Goal: Task Accomplishment & Management: Use online tool/utility

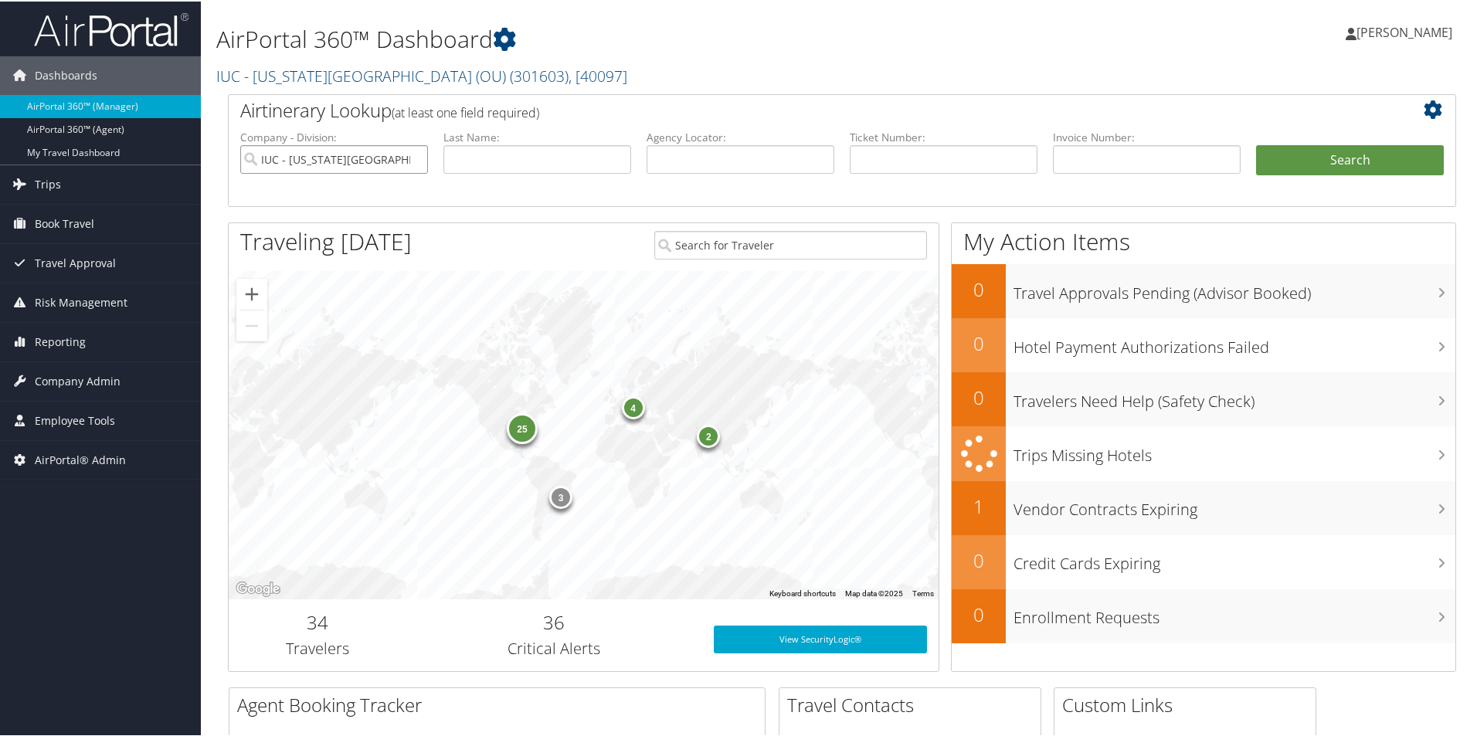
click at [414, 157] on input "IUC - [US_STATE][GEOGRAPHIC_DATA] (OU)" at bounding box center [334, 158] width 188 height 29
click at [481, 165] on input "text" at bounding box center [538, 158] width 188 height 29
type input "edwards"
drag, startPoint x: 498, startPoint y: 159, endPoint x: 228, endPoint y: 168, distance: 270.6
click at [228, 168] on div "Airtinerary Lookup (at least one field required) Company - Division: First Name…" at bounding box center [842, 149] width 1229 height 113
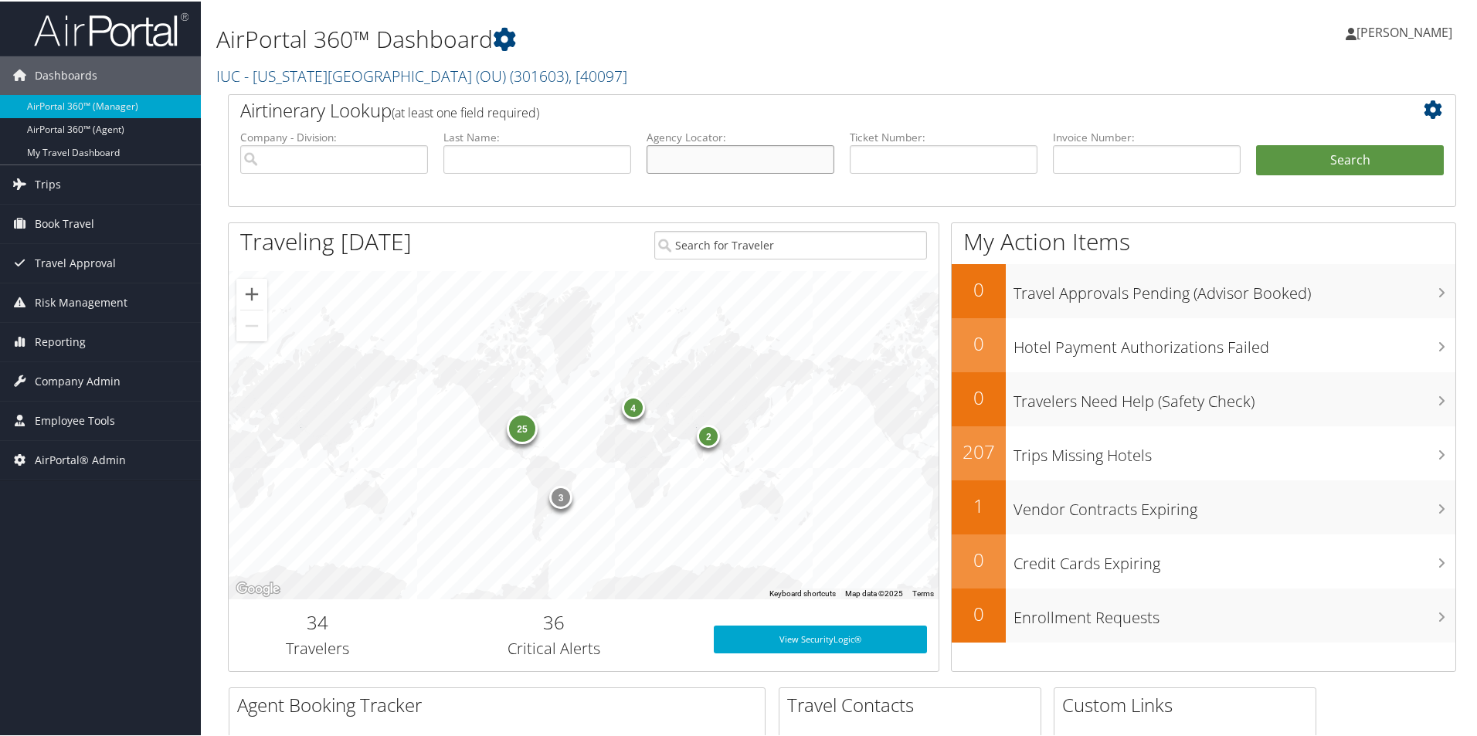
paste input "CZK476"
type input "CZK476"
click at [1297, 155] on button "Search" at bounding box center [1350, 159] width 188 height 31
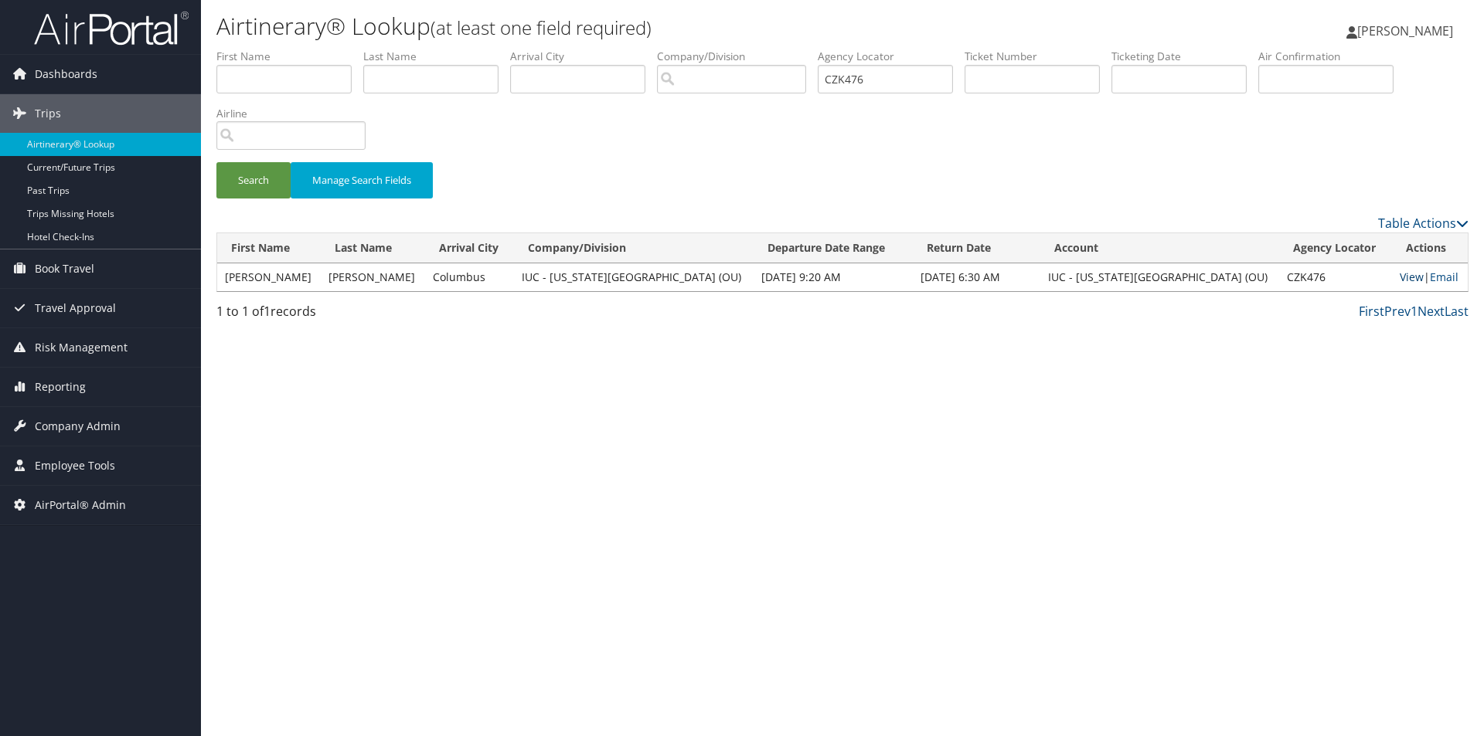
click at [1399, 276] on link "View" at bounding box center [1411, 277] width 24 height 15
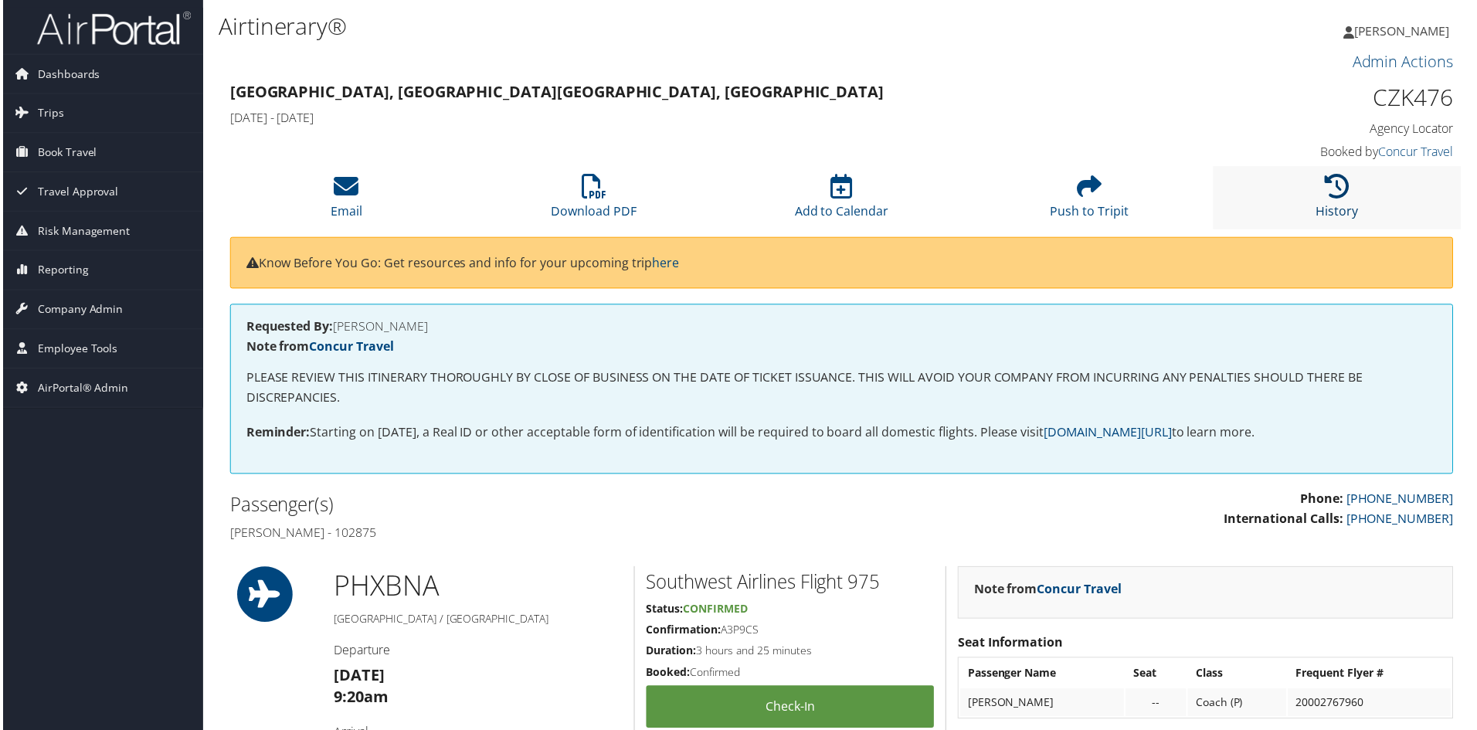
click at [1341, 189] on icon at bounding box center [1339, 187] width 25 height 25
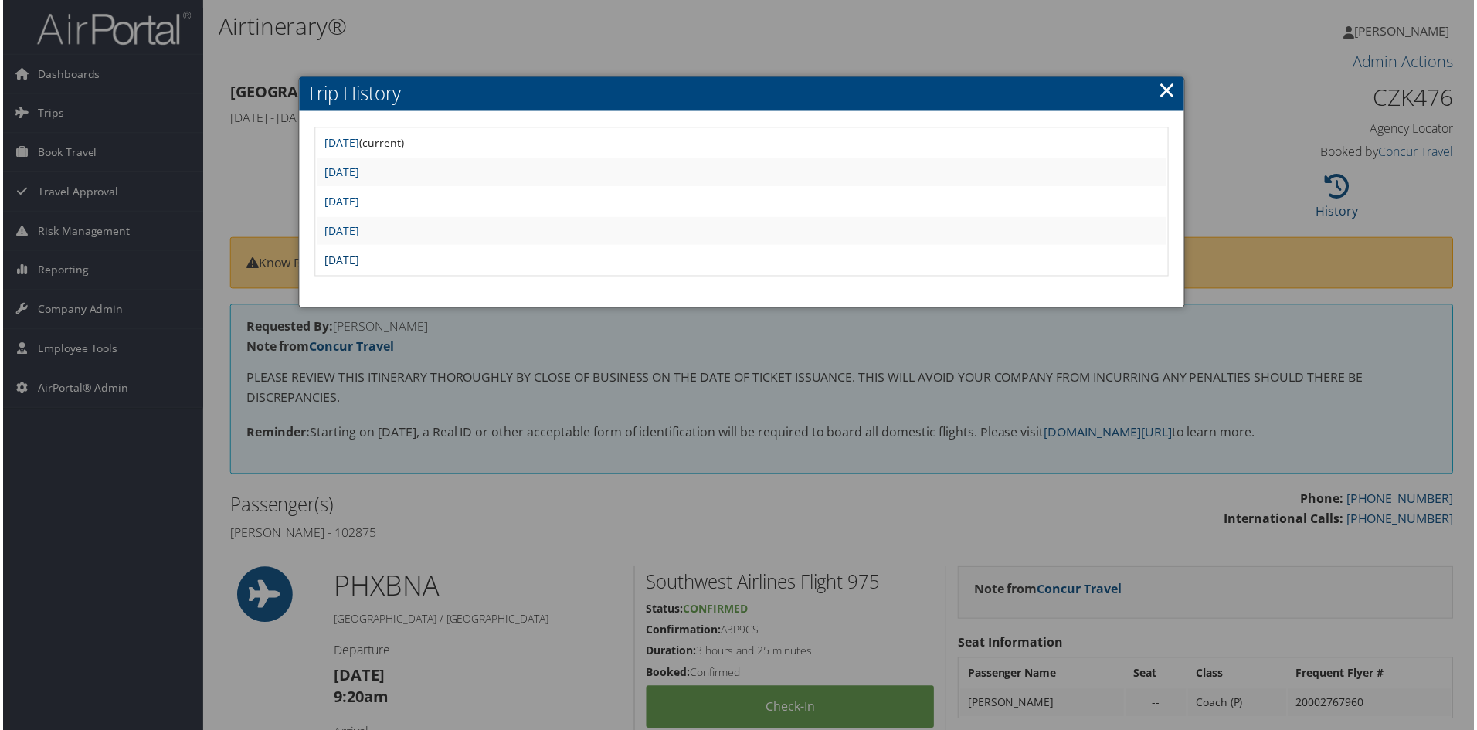
click at [358, 260] on link "Thu Jul 31 10:54:43 MDT 2025" at bounding box center [340, 260] width 35 height 15
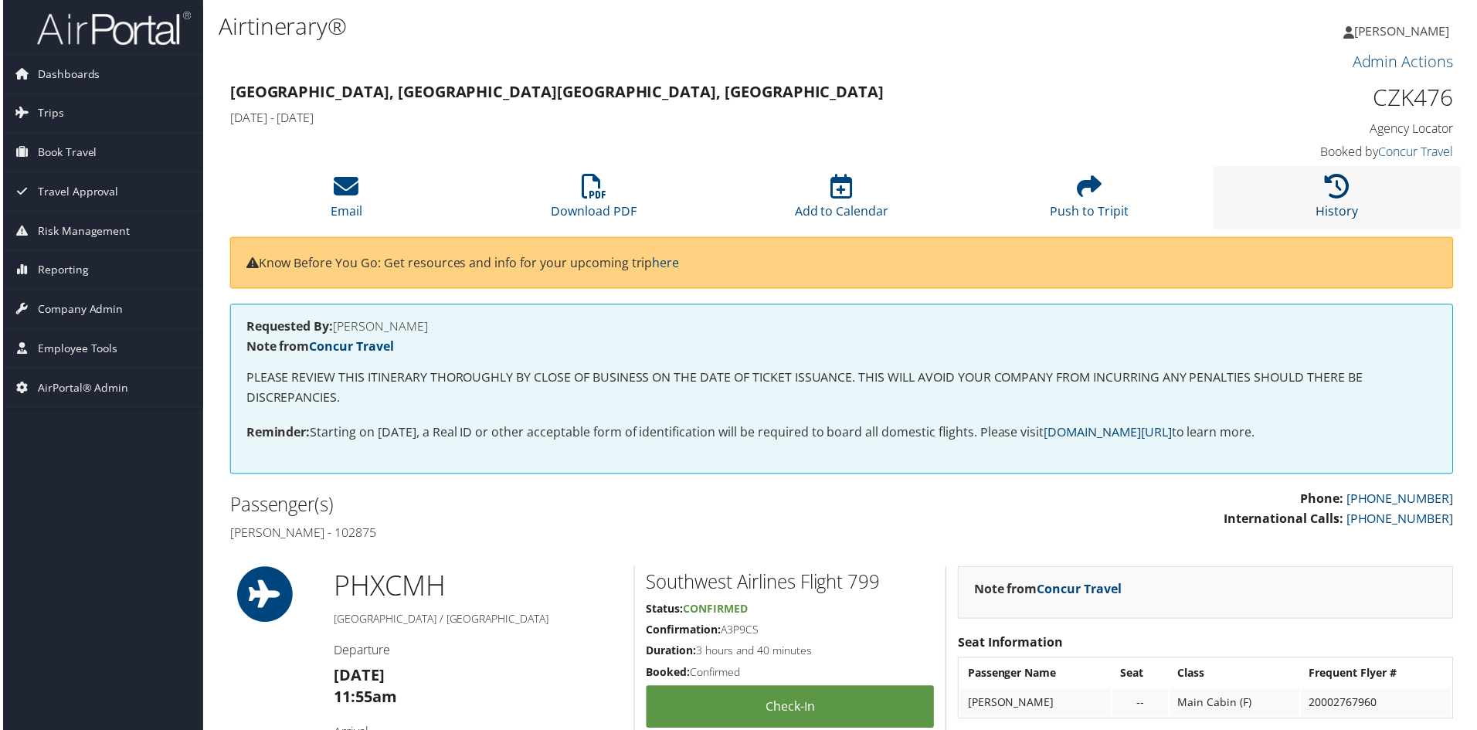
click at [1330, 195] on icon at bounding box center [1339, 187] width 25 height 25
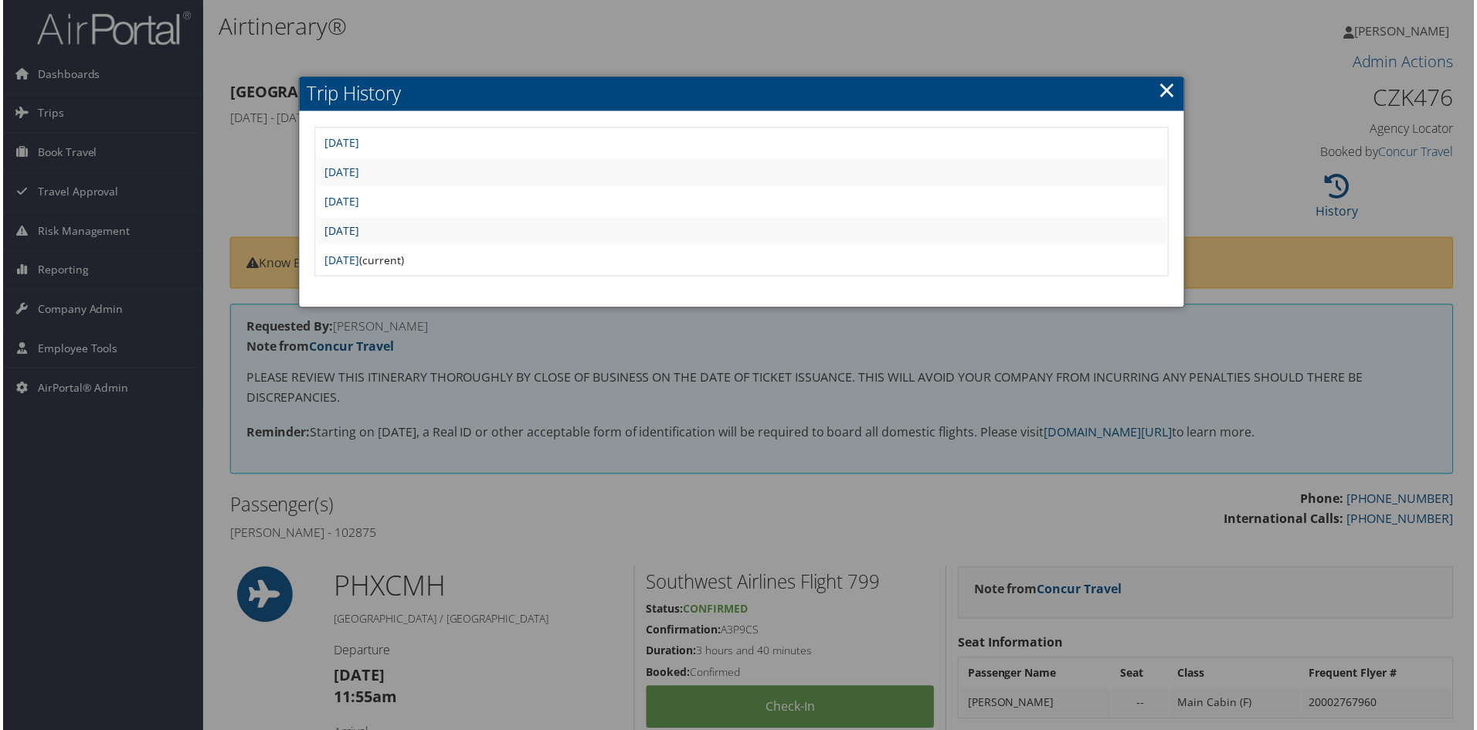
click at [358, 233] on link "Wed Aug 6 06:48:24 MDT 2025" at bounding box center [340, 231] width 35 height 15
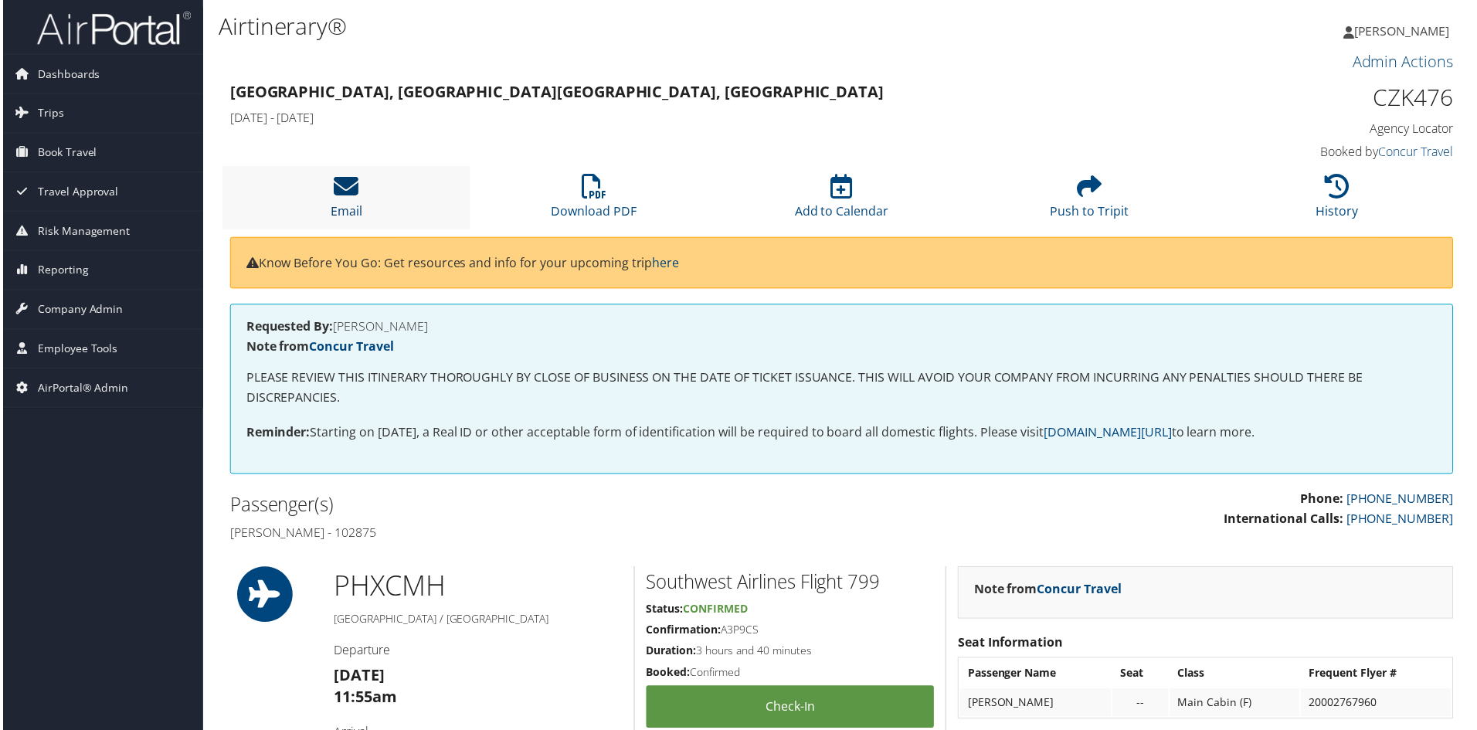
click at [342, 194] on icon at bounding box center [344, 187] width 25 height 25
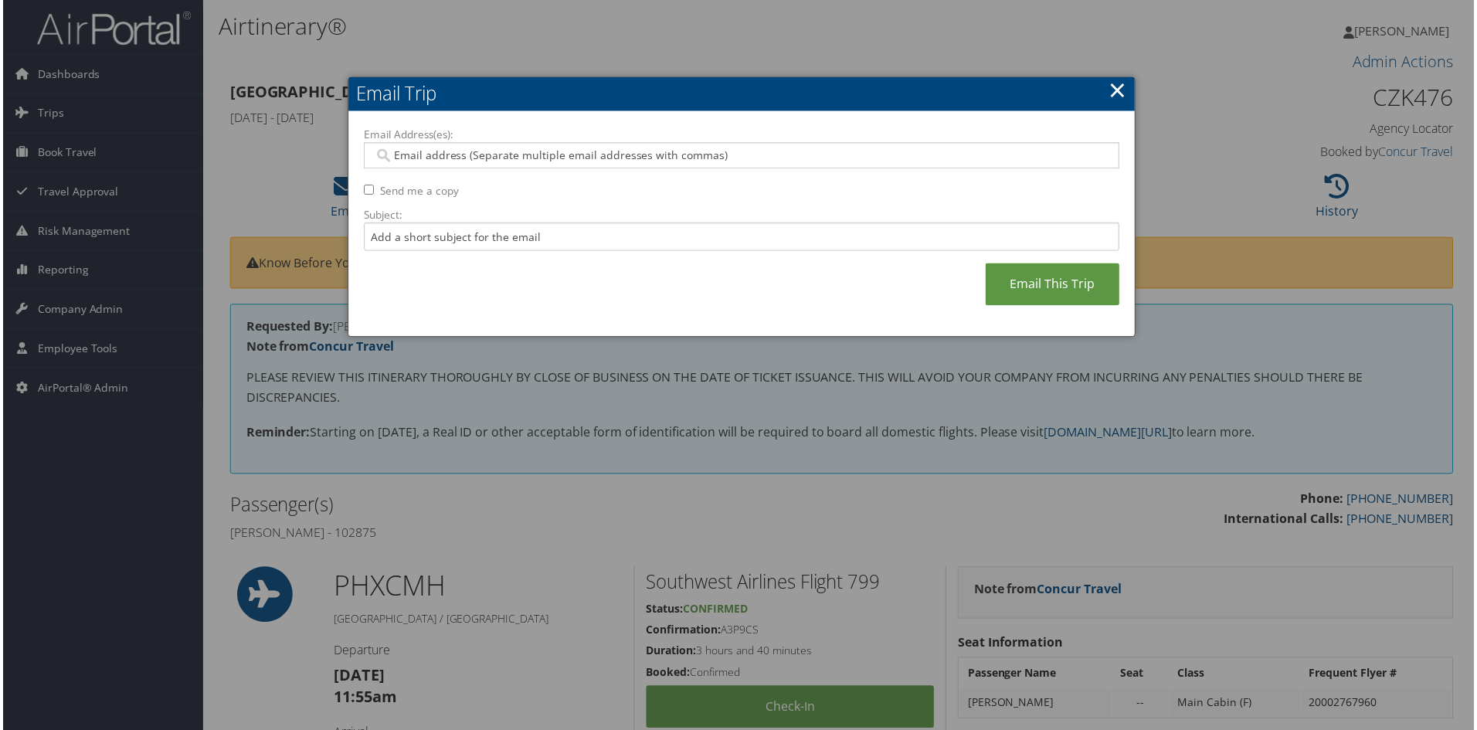
paste input "[EMAIL_ADDRESS][US_STATE][DOMAIN_NAME]"
type input "[EMAIL_ADDRESS][US_STATE][DOMAIN_NAME]"
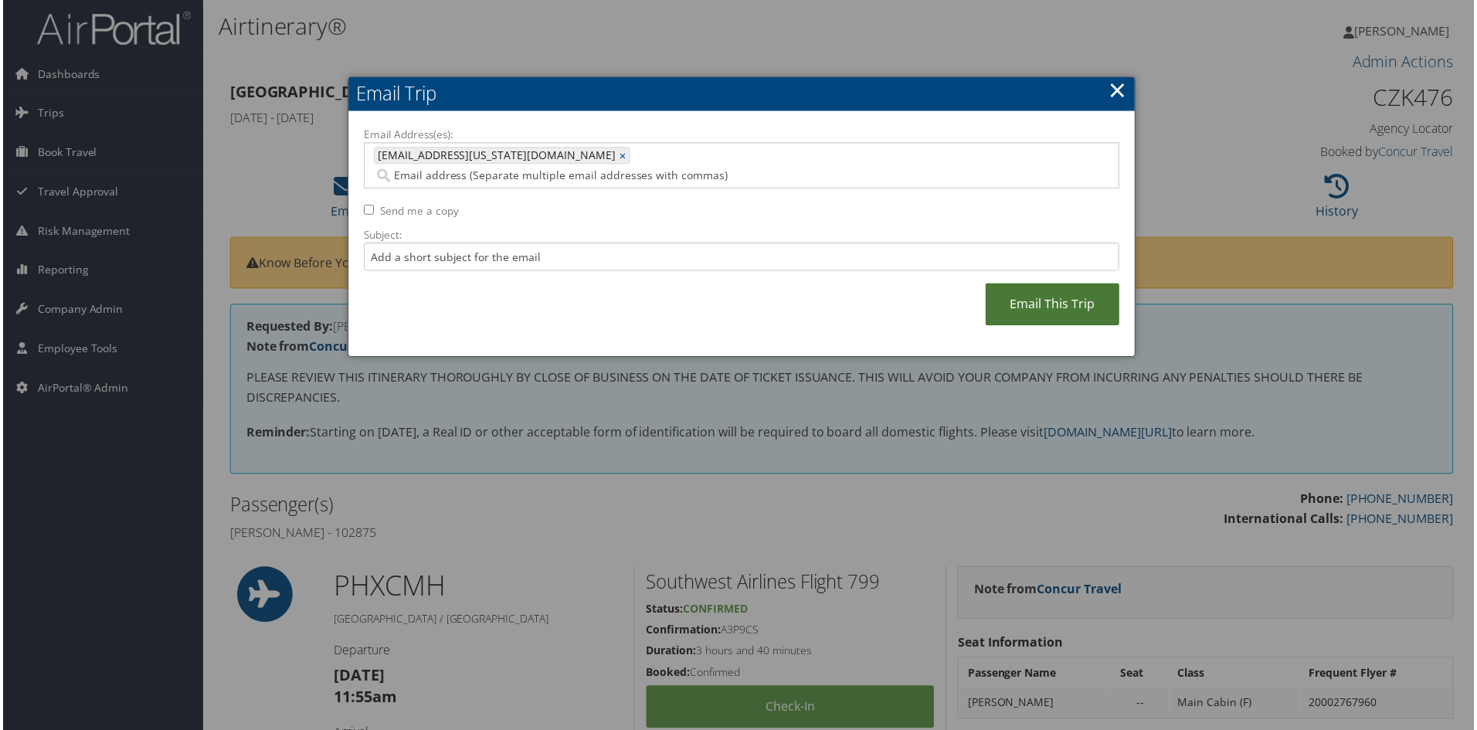
click at [1052, 287] on link "Email This Trip" at bounding box center [1054, 305] width 134 height 42
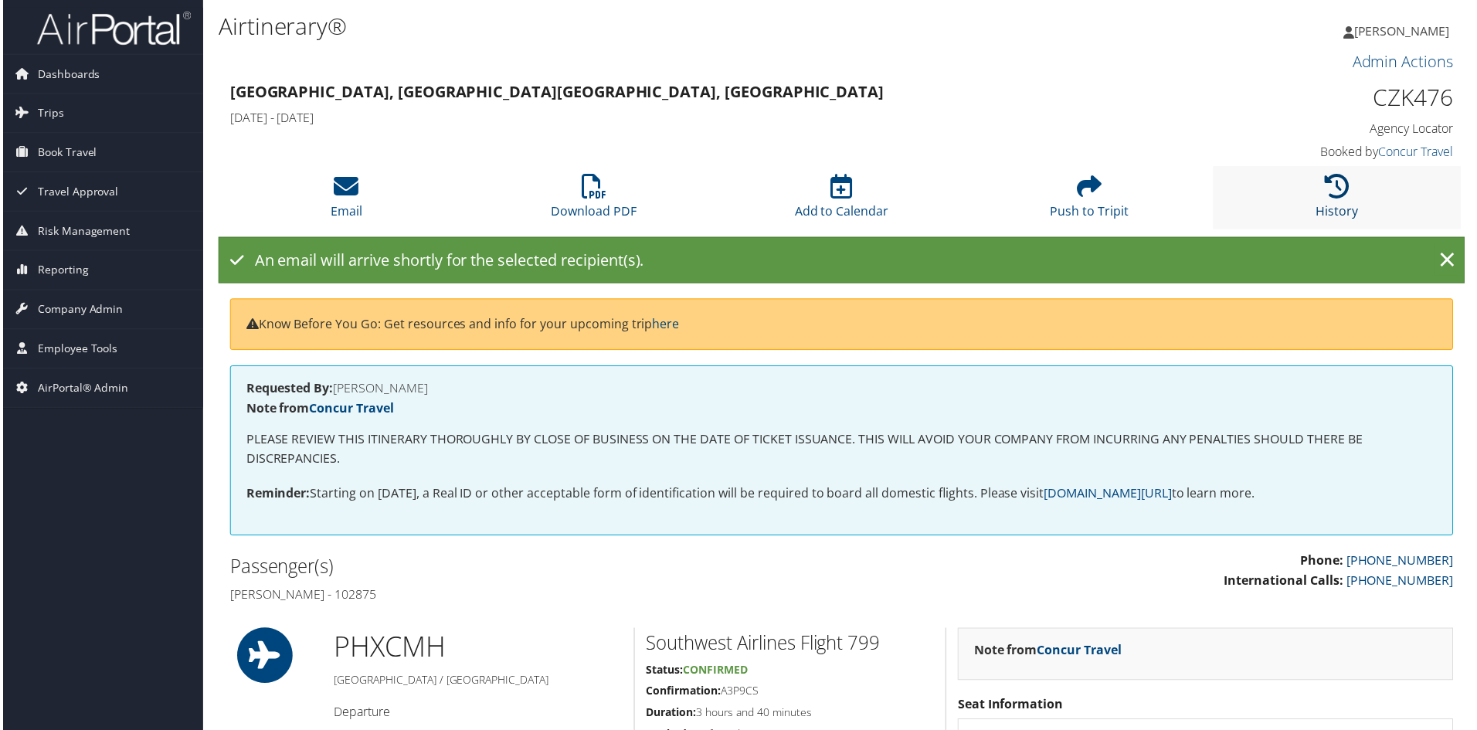
click at [1337, 193] on icon at bounding box center [1339, 187] width 25 height 25
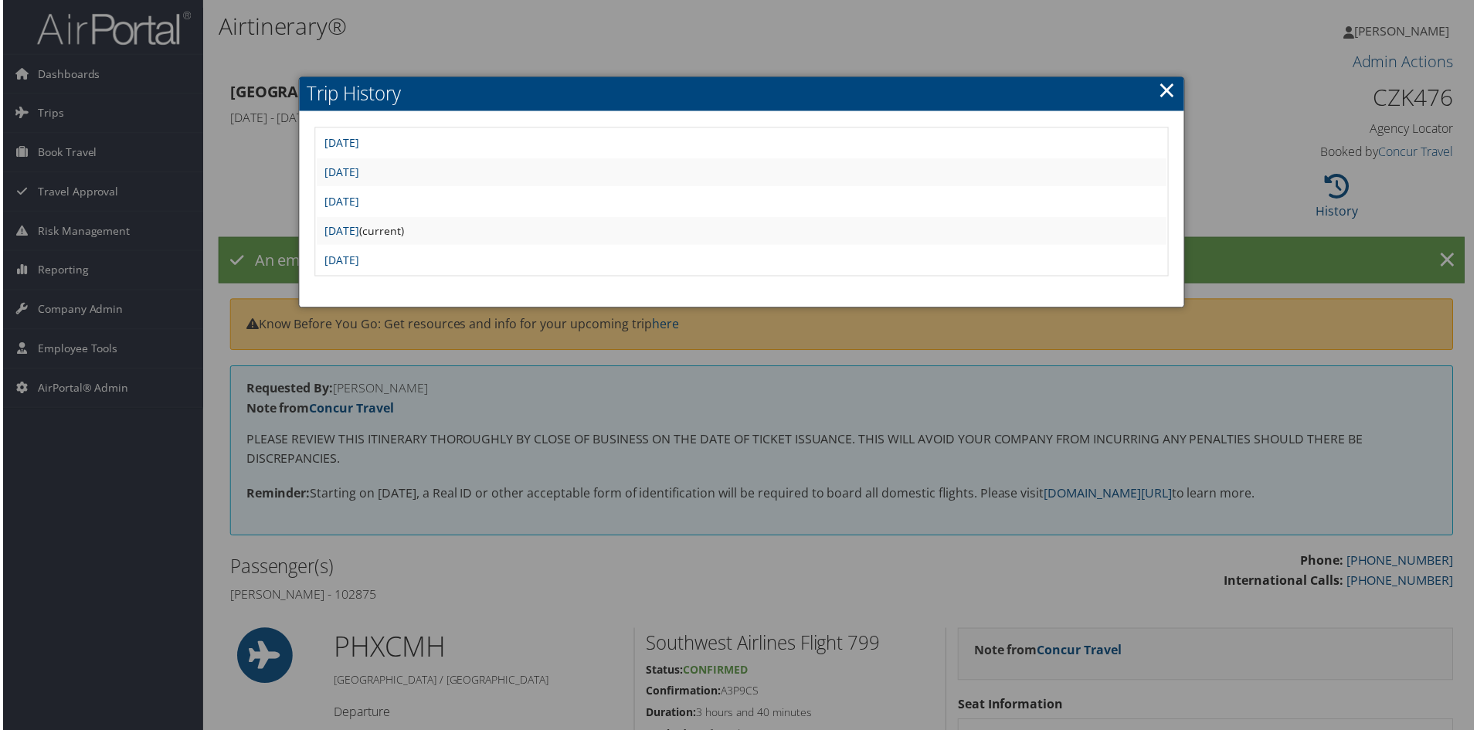
click at [438, 155] on td "Wed Aug 20 13:56:46 MDT 2025" at bounding box center [741, 144] width 853 height 28
click at [358, 148] on link "Wed Aug 20 13:56:46 MDT 2025" at bounding box center [340, 143] width 35 height 15
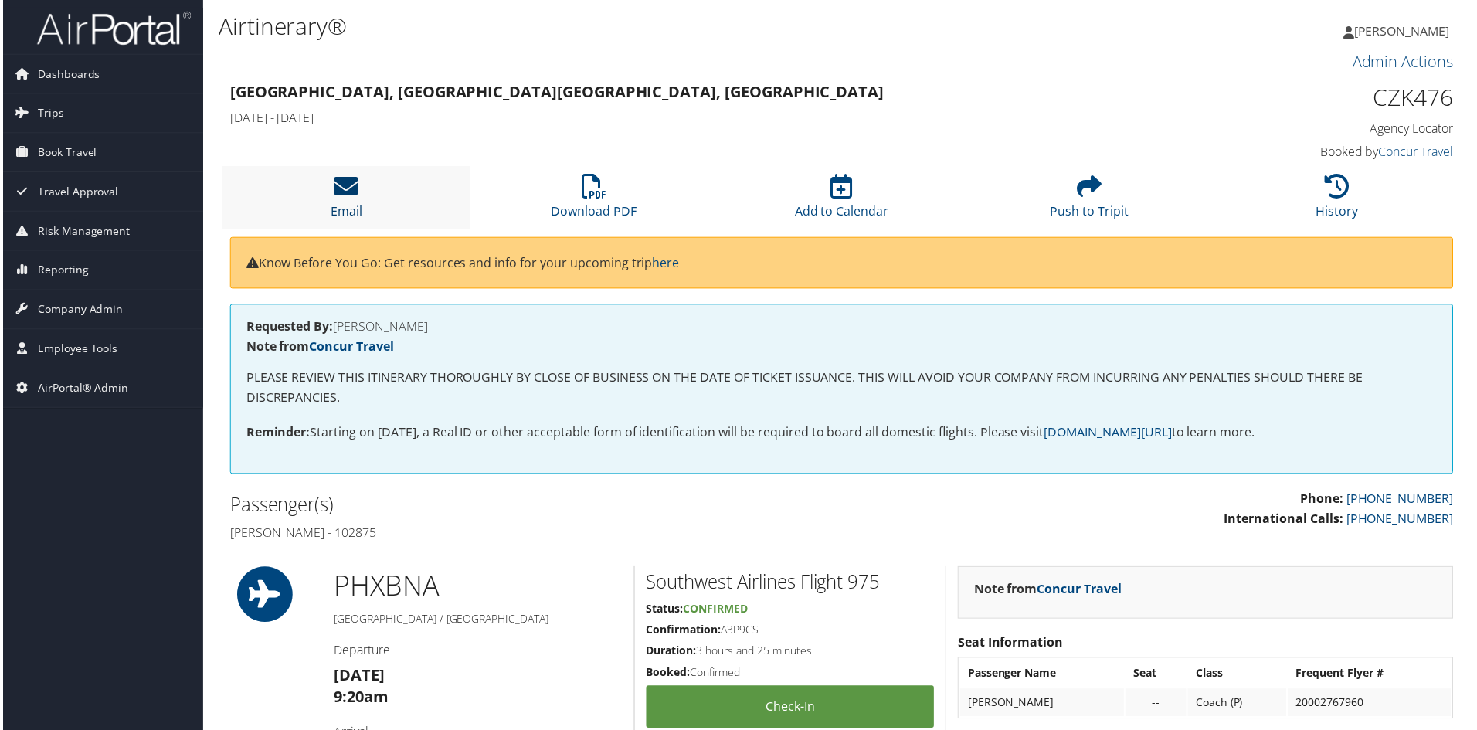
click at [355, 189] on icon at bounding box center [344, 187] width 25 height 25
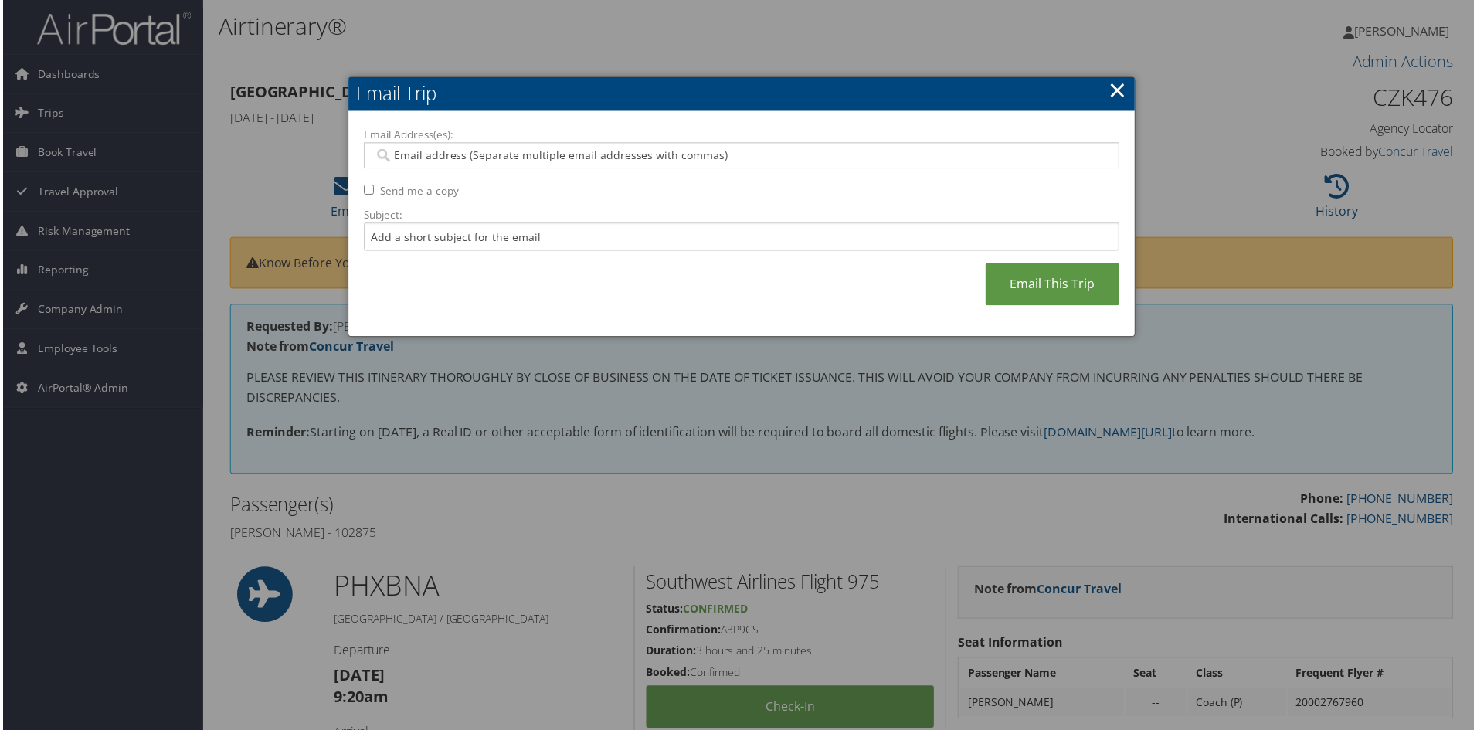
paste input "[EMAIL_ADDRESS][US_STATE][DOMAIN_NAME]"
type input "[EMAIL_ADDRESS][US_STATE][DOMAIN_NAME]"
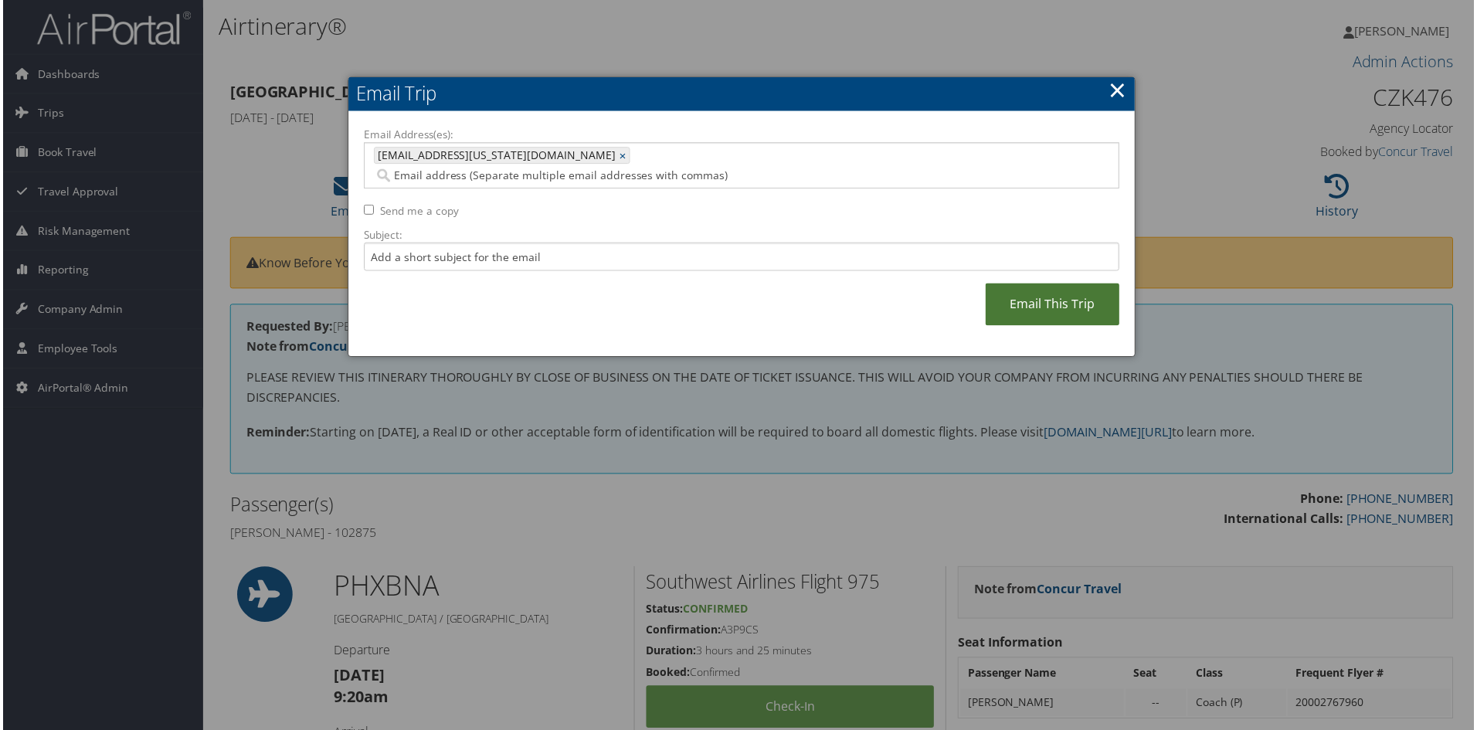
click at [1017, 294] on link "Email This Trip" at bounding box center [1054, 305] width 134 height 42
